Goal: Transaction & Acquisition: Download file/media

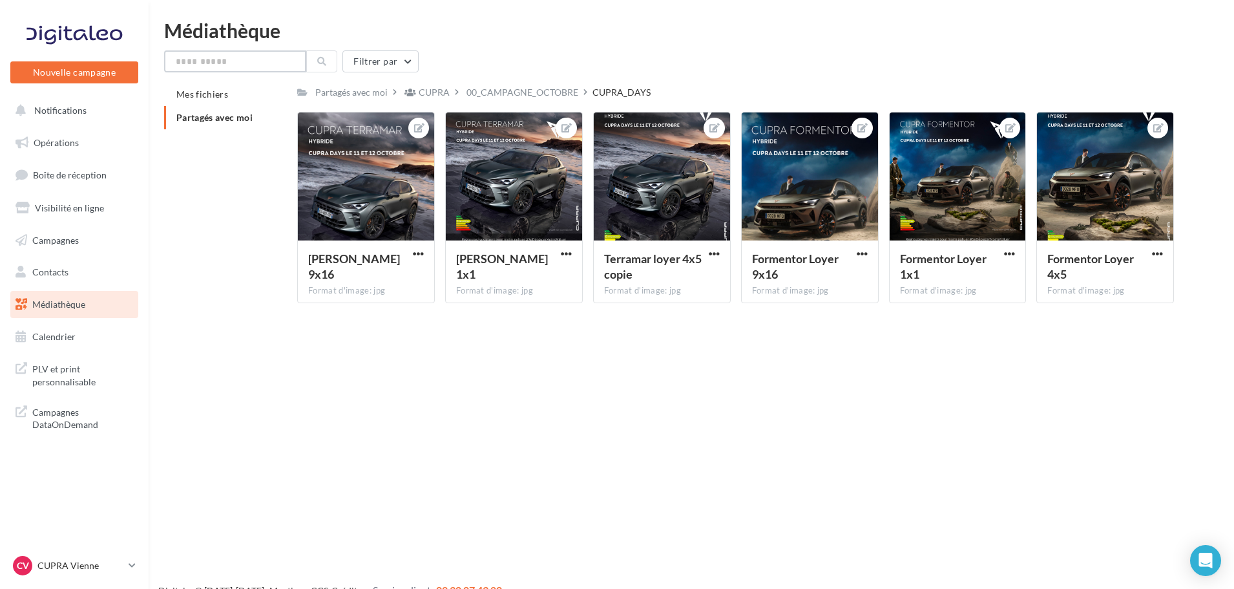
click at [235, 65] on input "text" at bounding box center [235, 61] width 142 height 22
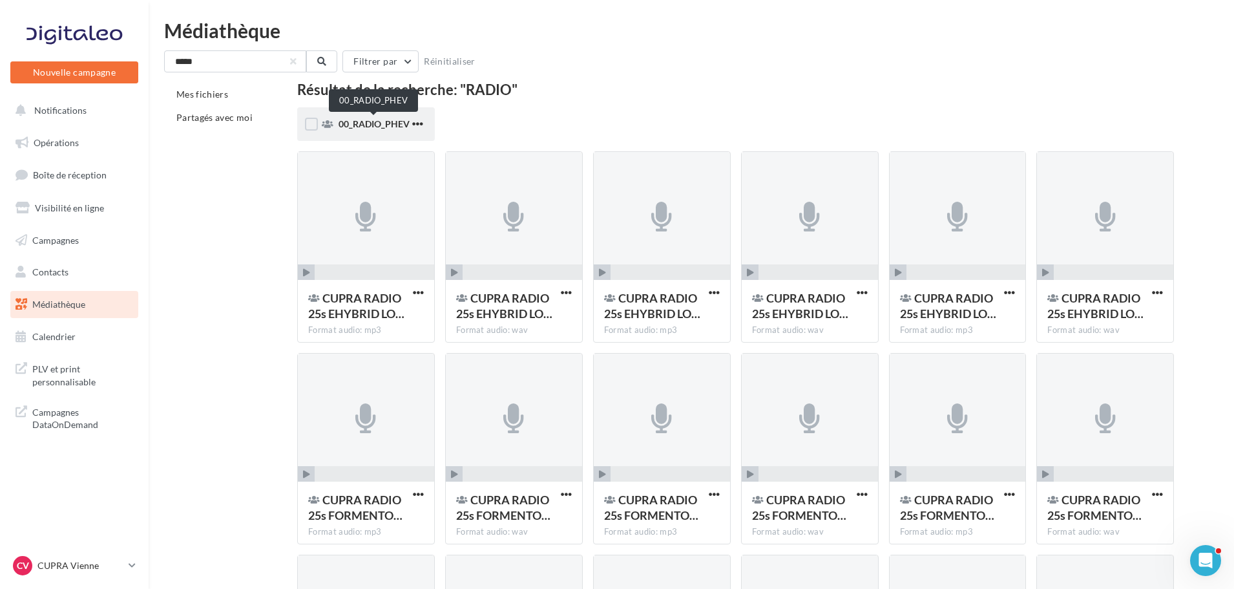
click at [357, 120] on span "00_RADIO_PHEV" at bounding box center [374, 123] width 71 height 11
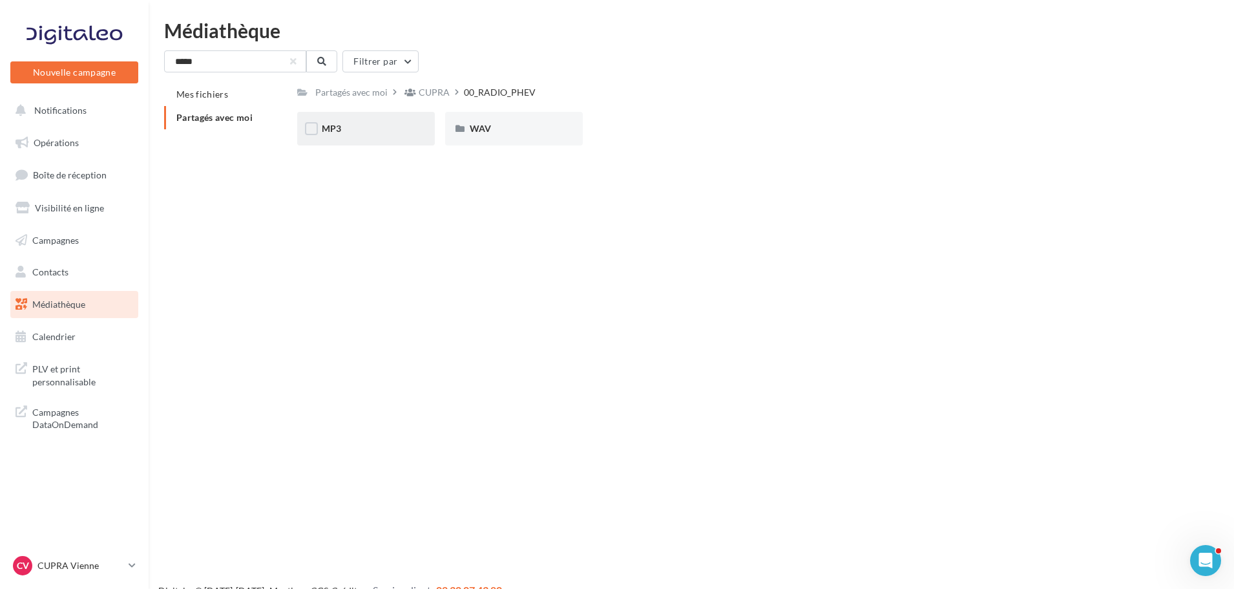
click at [379, 123] on div "MP3" at bounding box center [366, 128] width 89 height 13
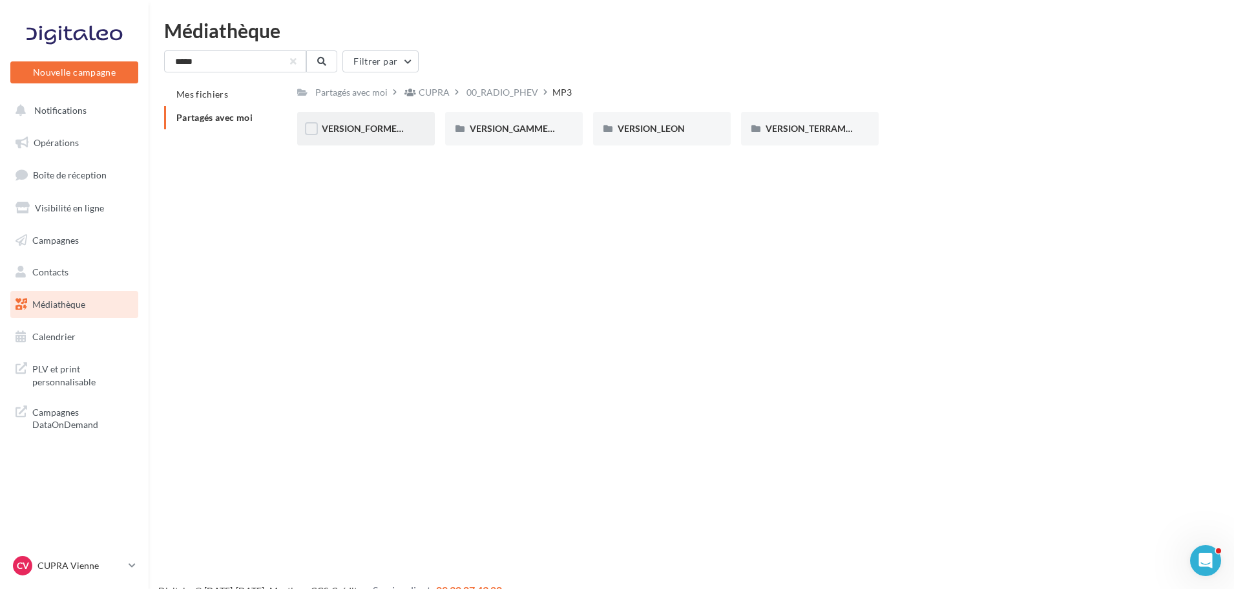
click at [359, 133] on span "VERSION_FORMENTOR" at bounding box center [371, 128] width 99 height 11
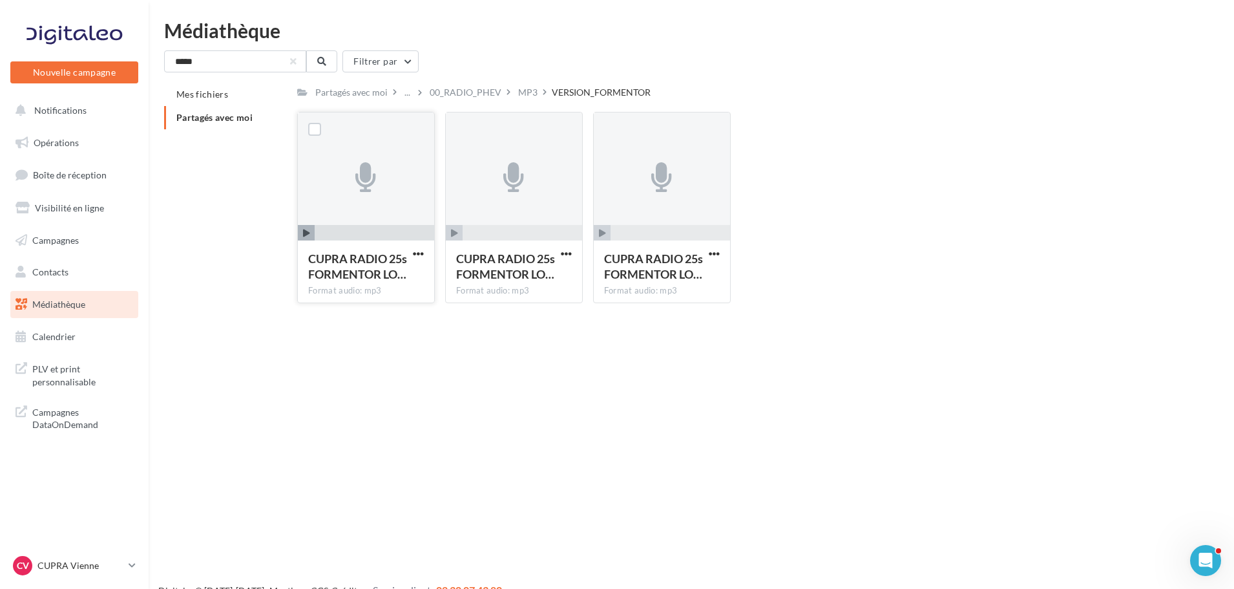
click at [309, 235] on icon "button" at bounding box center [306, 233] width 7 height 8
click at [414, 254] on span "button" at bounding box center [418, 253] width 11 height 11
click at [381, 278] on button "Télécharger" at bounding box center [361, 279] width 129 height 34
click at [567, 252] on span "button" at bounding box center [566, 253] width 11 height 11
click at [547, 283] on button "Télécharger" at bounding box center [509, 279] width 129 height 34
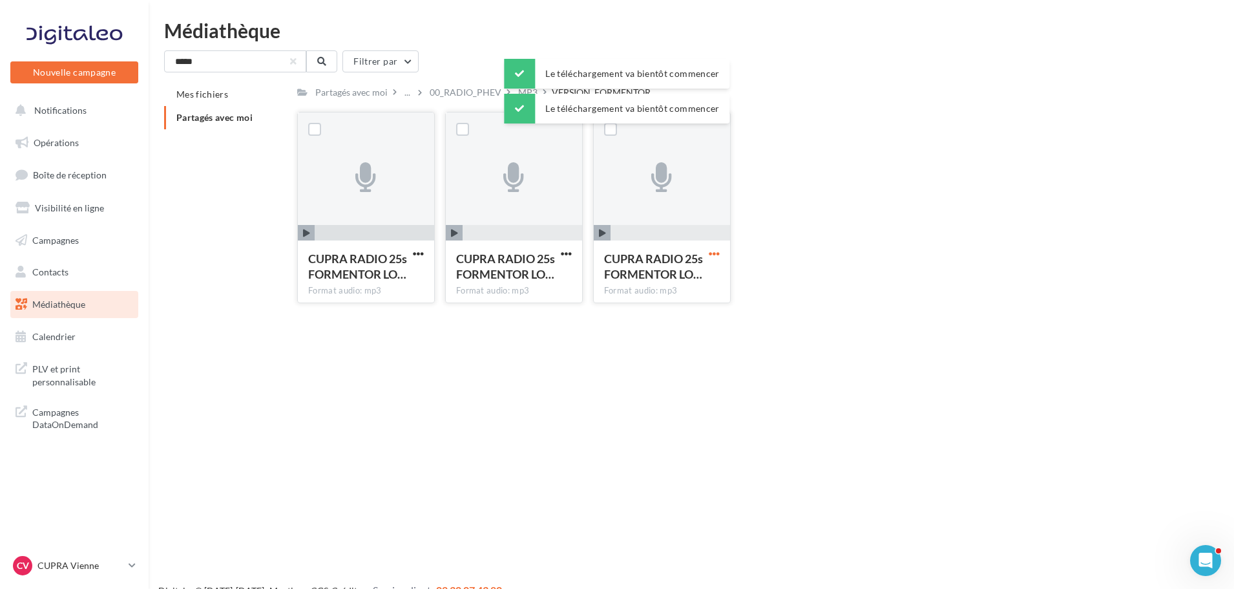
drag, startPoint x: 713, startPoint y: 251, endPoint x: 711, endPoint y: 260, distance: 8.6
click at [713, 251] on span "button" at bounding box center [714, 253] width 11 height 11
click at [649, 280] on button "Télécharger" at bounding box center [657, 279] width 129 height 34
drag, startPoint x: 220, startPoint y: 117, endPoint x: 216, endPoint y: 79, distance: 37.7
click at [220, 117] on span "Partagés avec moi" at bounding box center [214, 117] width 76 height 11
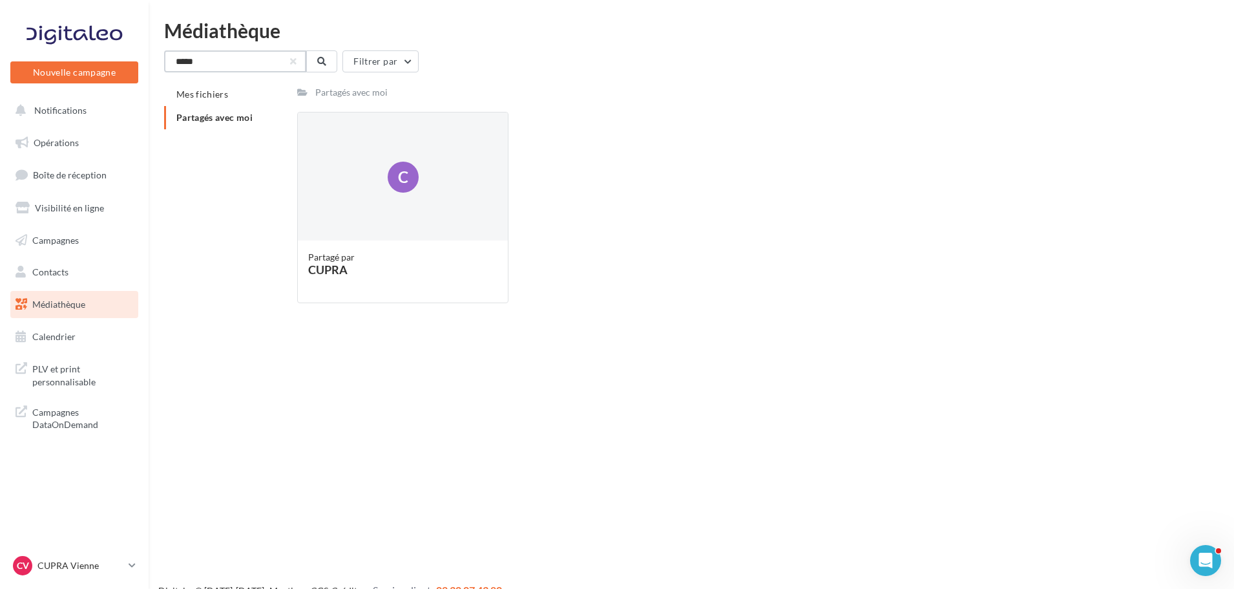
drag, startPoint x: 216, startPoint y: 65, endPoint x: 34, endPoint y: 35, distance: 184.6
click at [34, 35] on div "Nouvelle campagne Nouvelle campagne Notifications Opérations Boîte de réception…" at bounding box center [617, 315] width 1234 height 589
type input "*****"
click at [196, 116] on span "Partagés avec moi" at bounding box center [214, 117] width 76 height 11
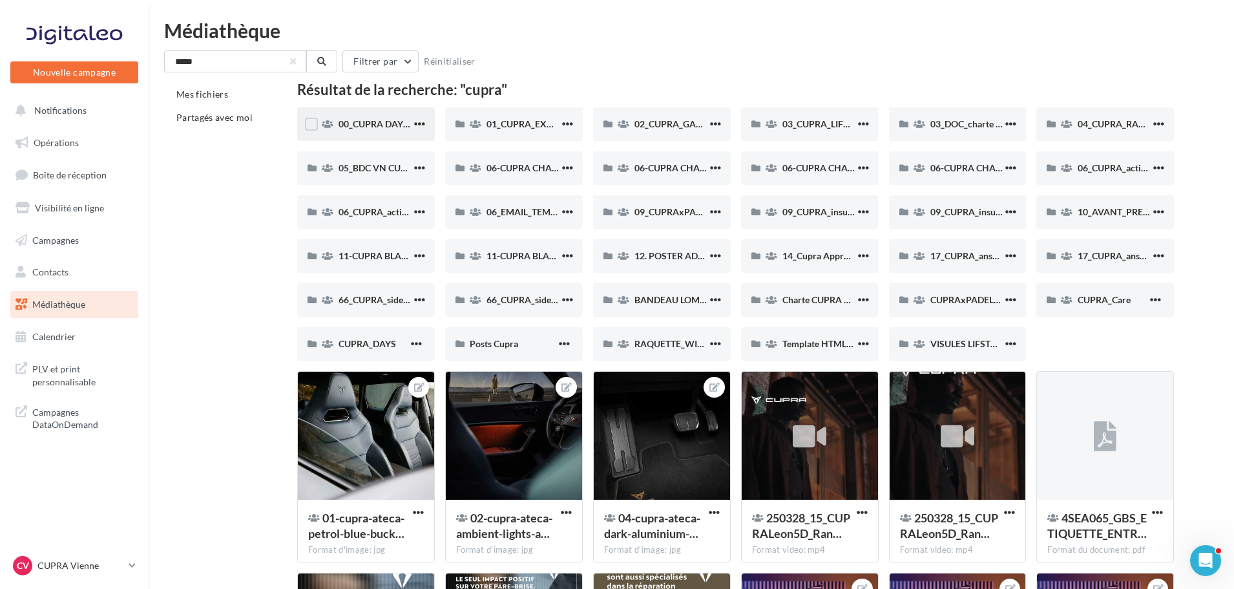
click at [366, 118] on div "00_CUPRA DAYS (JPO)" at bounding box center [375, 124] width 73 height 13
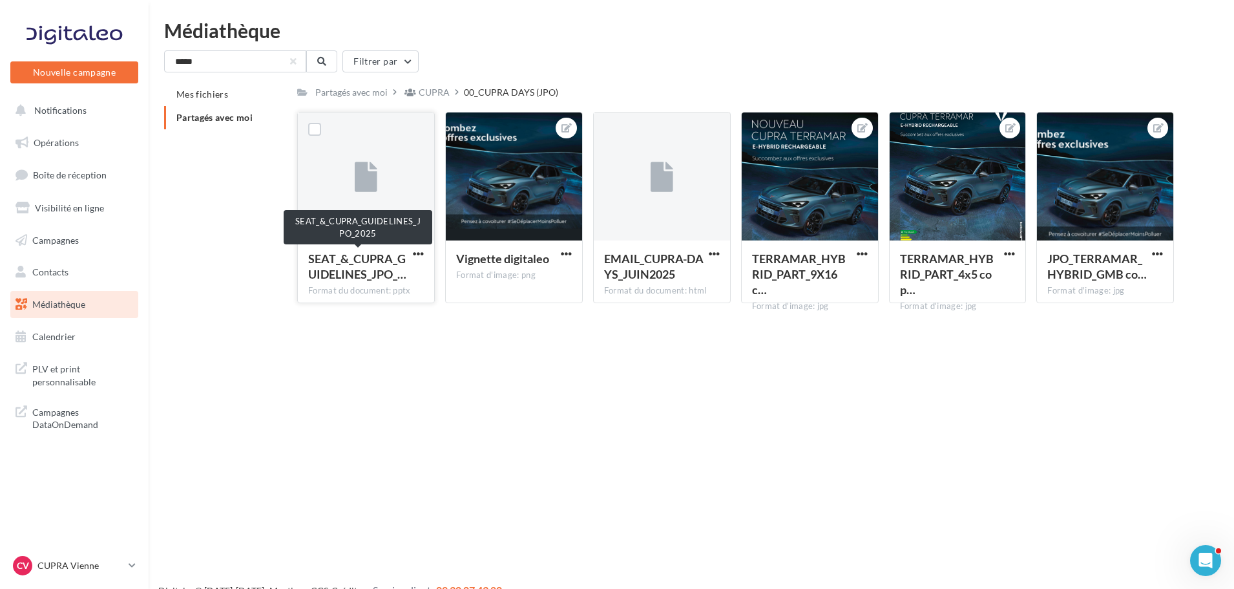
click at [368, 269] on span "SEAT_&_CUPRA_GUIDELINES_JPO_…" at bounding box center [357, 266] width 98 height 30
click at [412, 259] on button "button" at bounding box center [418, 254] width 16 height 13
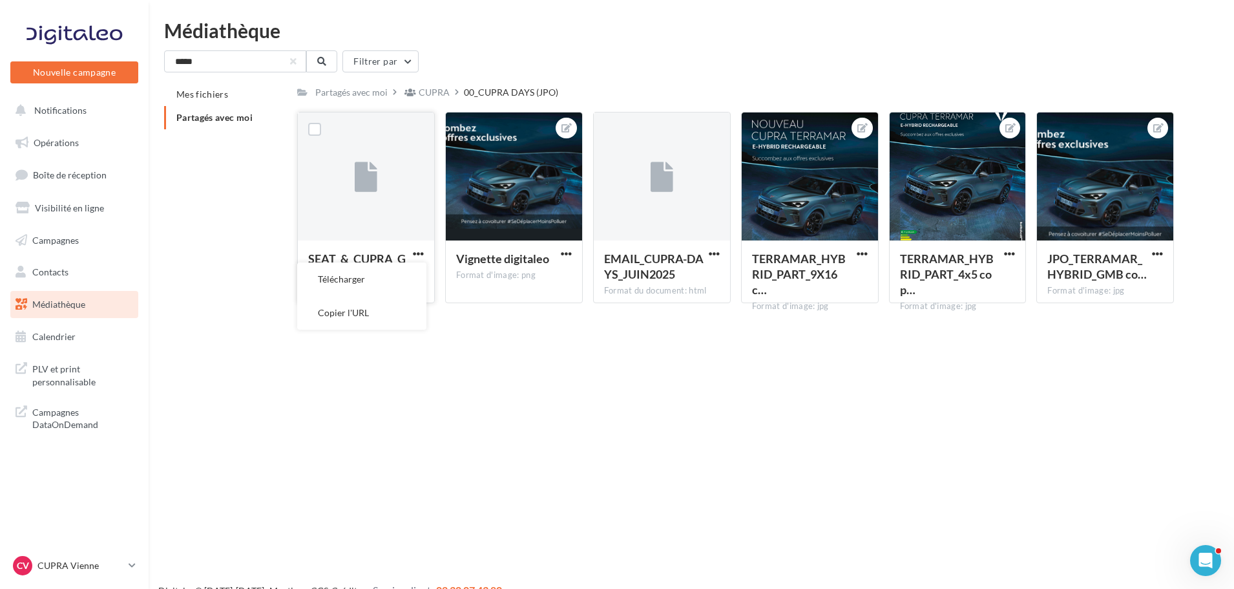
click at [371, 277] on button "Télécharger" at bounding box center [361, 279] width 129 height 34
click at [415, 251] on span "button" at bounding box center [418, 253] width 11 height 11
click at [386, 283] on button "Télécharger" at bounding box center [361, 279] width 129 height 34
click at [81, 563] on p "CUPRA Vienne" at bounding box center [80, 565] width 86 height 13
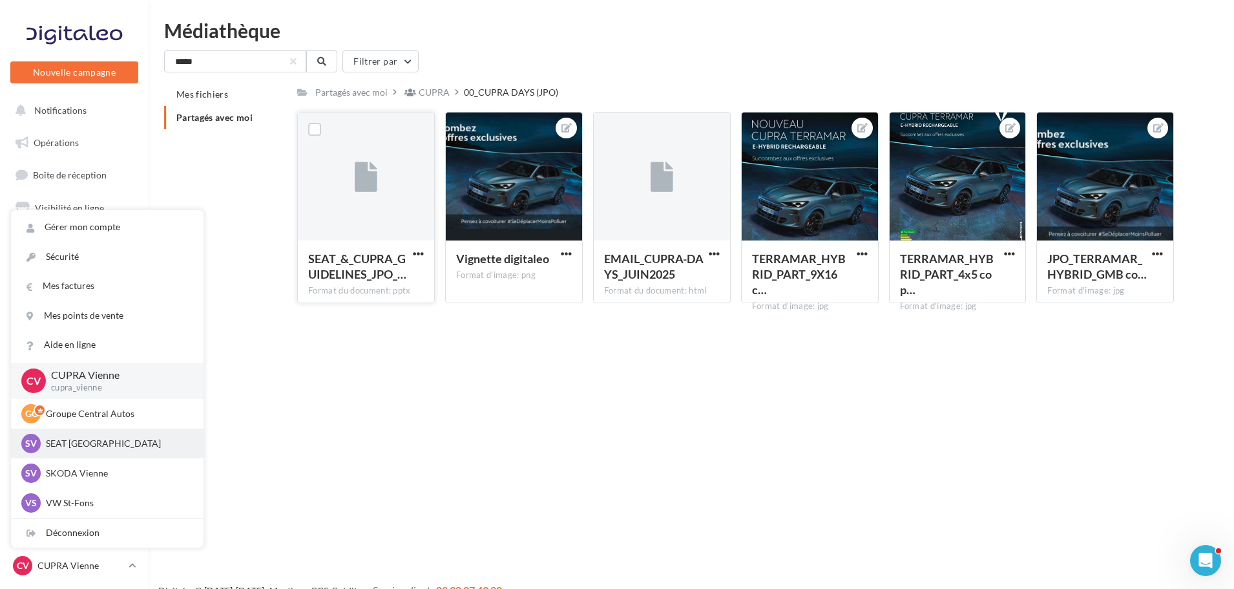
click at [101, 446] on p "SEAT [GEOGRAPHIC_DATA]" at bounding box center [117, 443] width 142 height 13
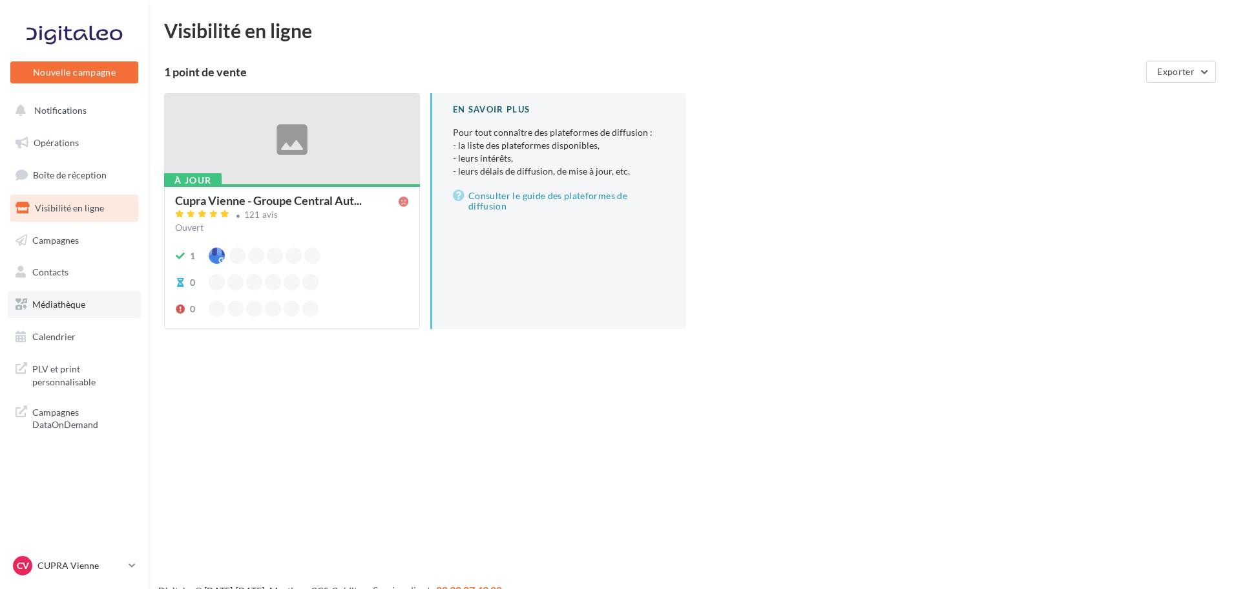
click at [79, 315] on link "Médiathèque" at bounding box center [74, 304] width 133 height 27
click at [98, 573] on div "CV CUPRA Vienne cupra_vienne" at bounding box center [68, 565] width 110 height 19
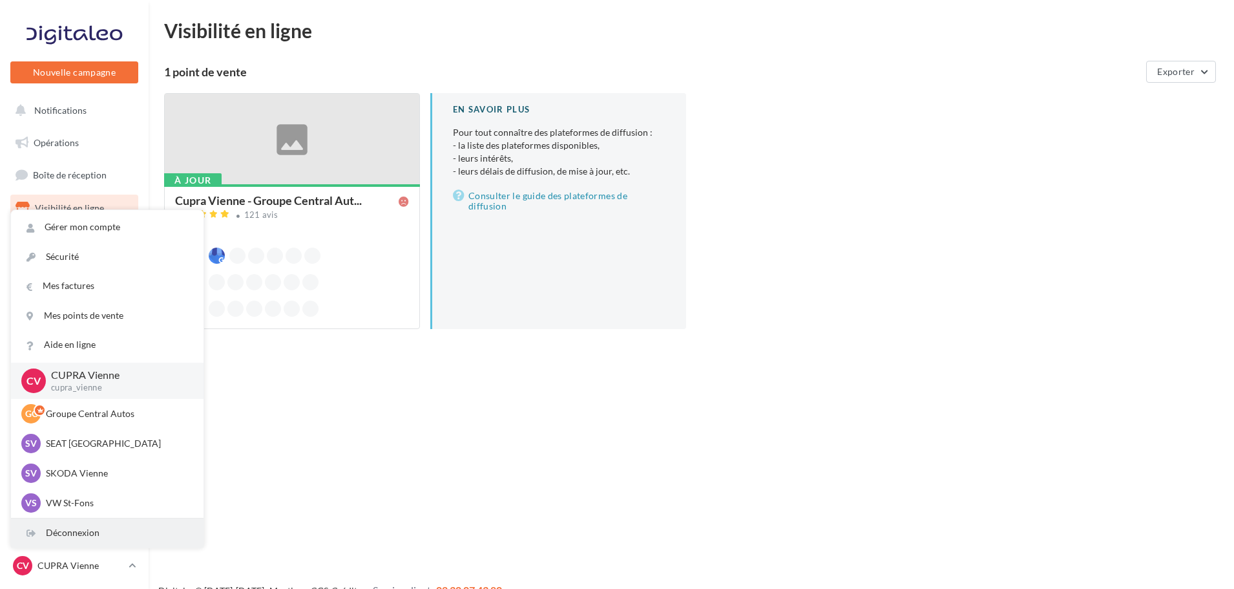
click at [103, 528] on div "Déconnexion" at bounding box center [107, 532] width 193 height 29
